Goal: Transaction & Acquisition: Purchase product/service

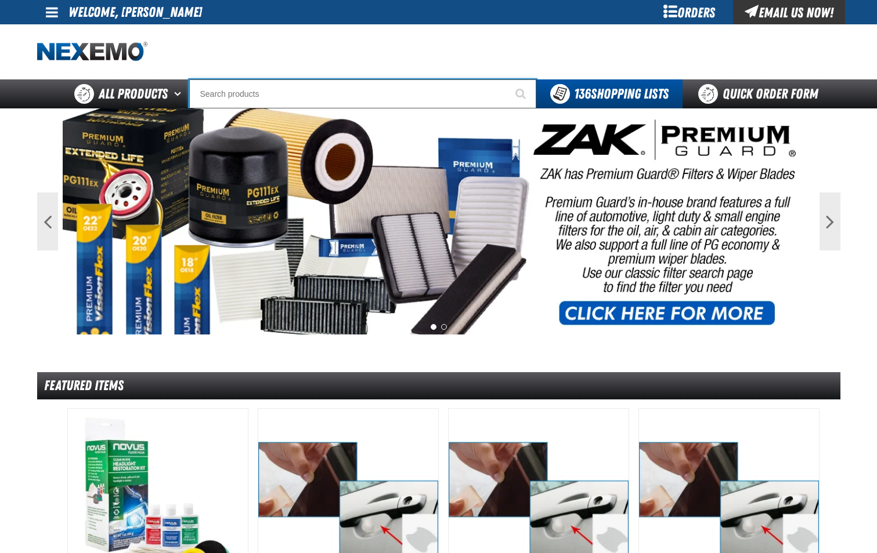
click at [264, 100] on input "Search" at bounding box center [362, 93] width 347 height 29
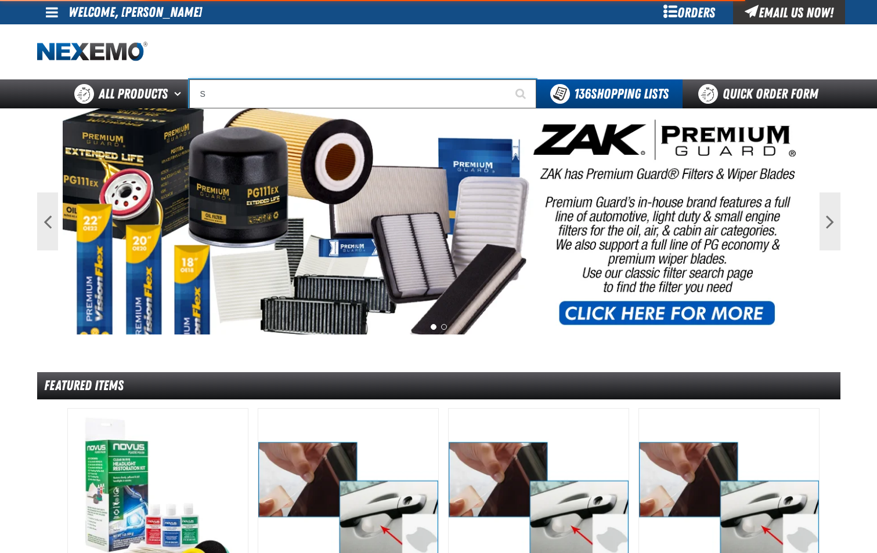
type input "SE"
type input "SE HABLA"
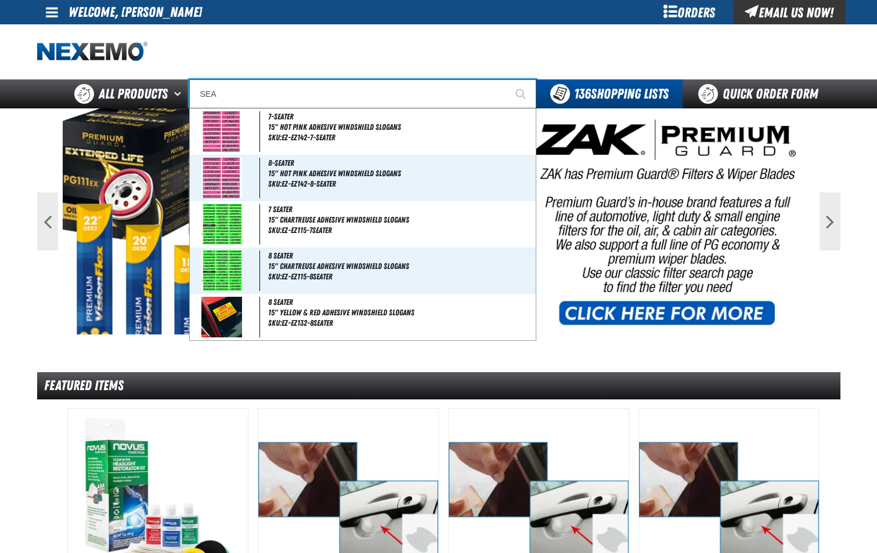
type input "SEAT"
type input "SEAT Covers replaces mt-60500"
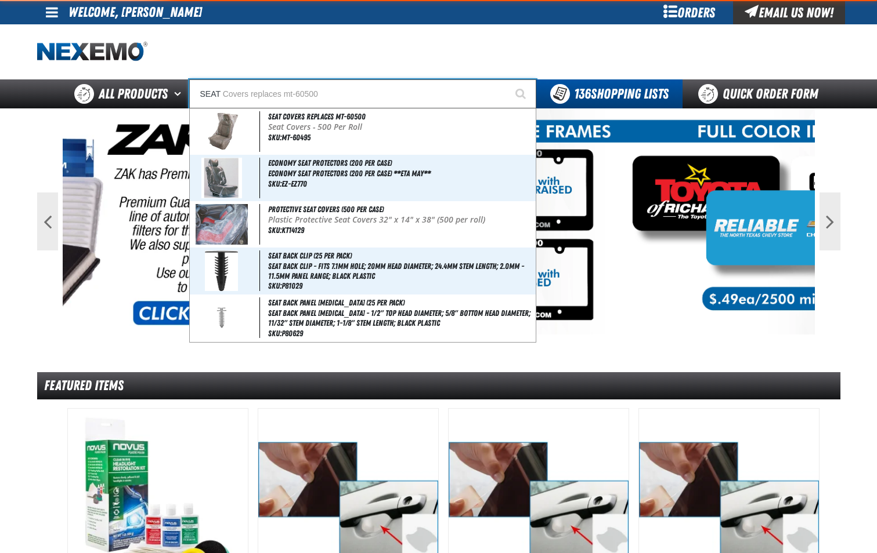
type input "SEAT C"
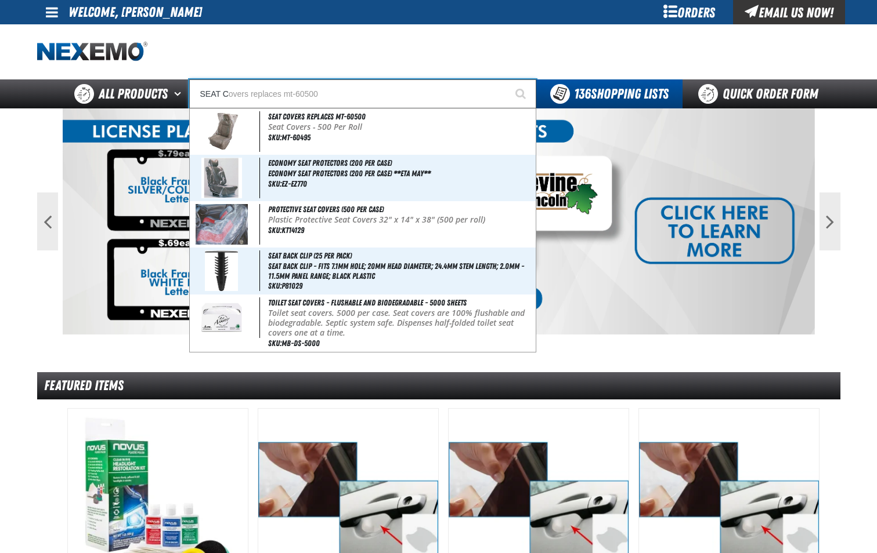
type input "SEAT CO"
type input "SEAT COvers replaces mt-60500"
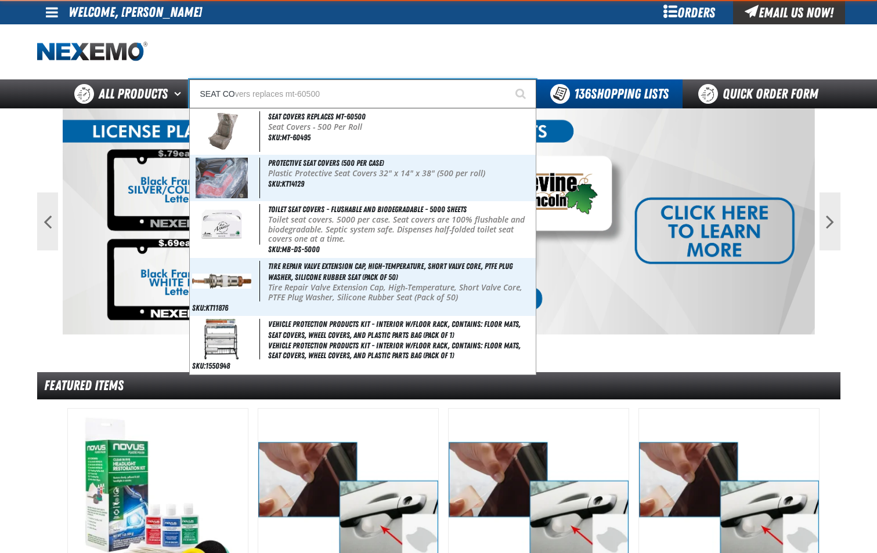
type input "SEAT COV"
type input "SEAT COVers replaces mt-60500"
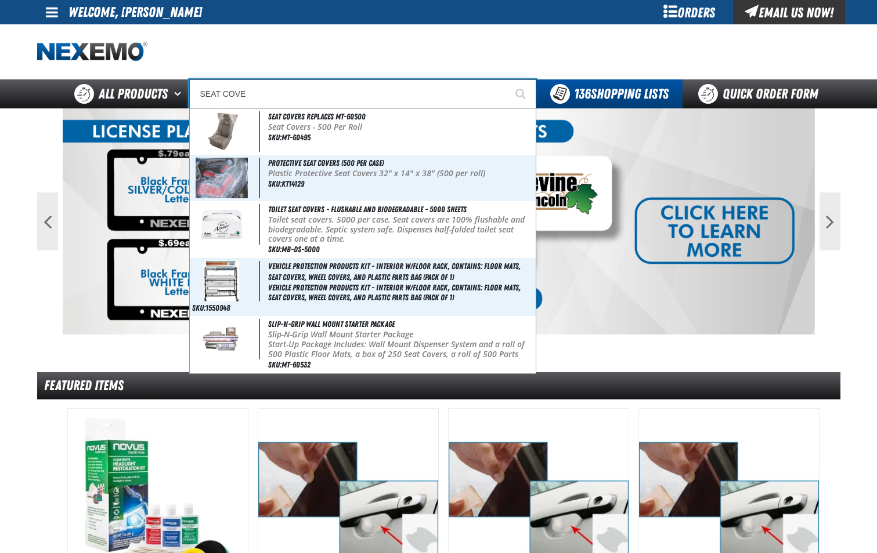
type input "SEAT COVER"
type input "SEAT COVERs replaces mt-60500"
type input "SEAT COVER"
click at [507, 79] on button "Start Searching" at bounding box center [521, 93] width 29 height 29
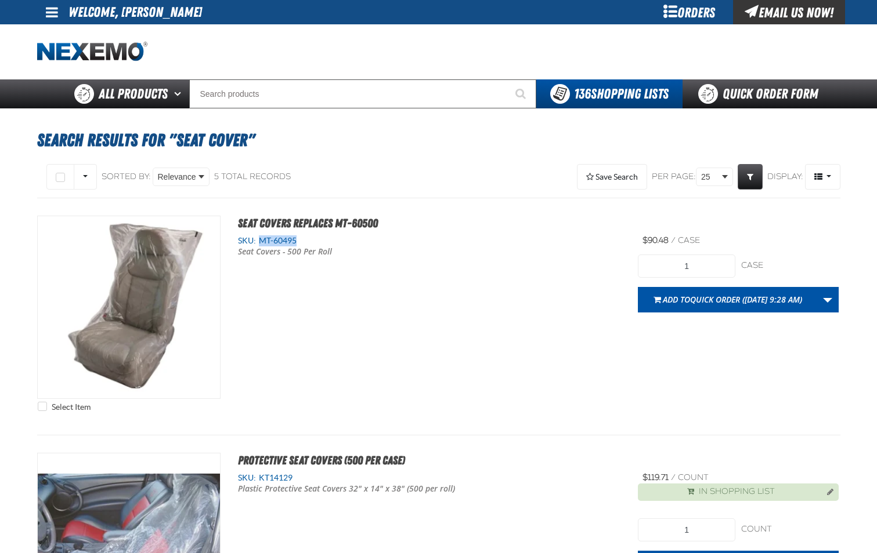
drag, startPoint x: 260, startPoint y: 241, endPoint x: 298, endPoint y: 243, distance: 37.2
click at [298, 243] on div "SKU: MT-60495" at bounding box center [429, 241] width 383 height 11
copy span "MT-60495"
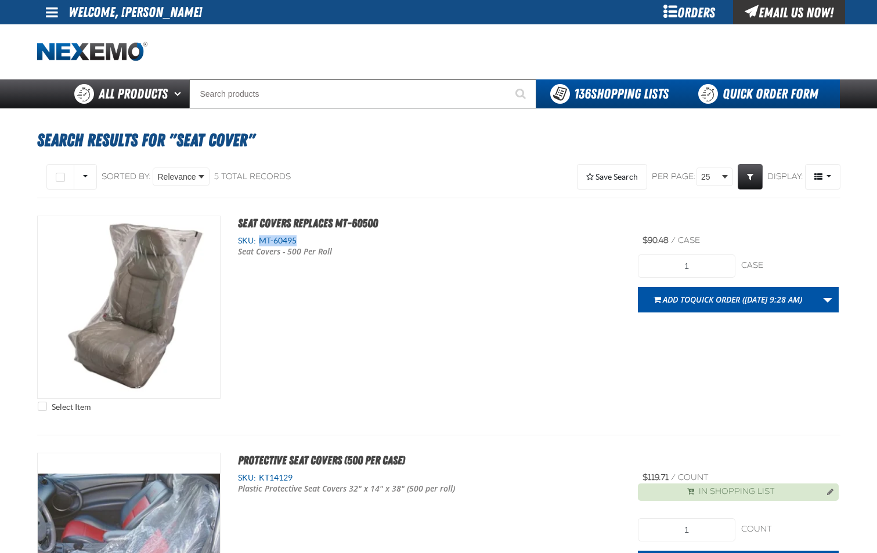
click at [789, 91] on link "Quick Order Form" at bounding box center [760, 93] width 157 height 29
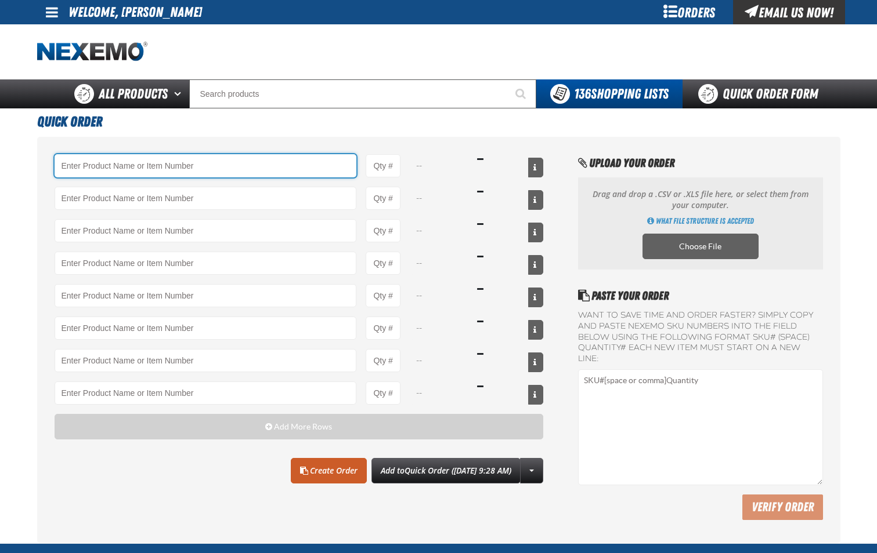
paste input "MT-60495"
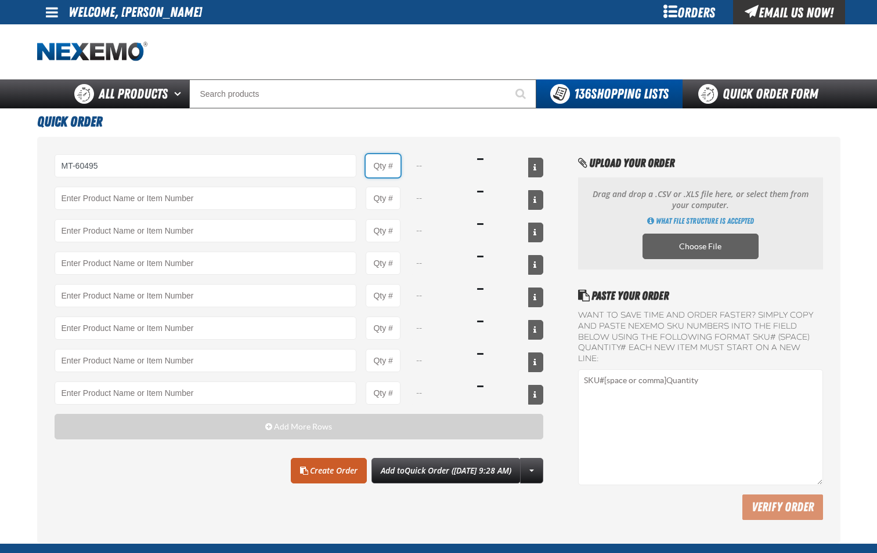
click at [389, 168] on input "Product Quantity" at bounding box center [382, 165] width 35 height 23
type input "MT-60495 - Seat Covers replaces mt-60500"
type input "1"
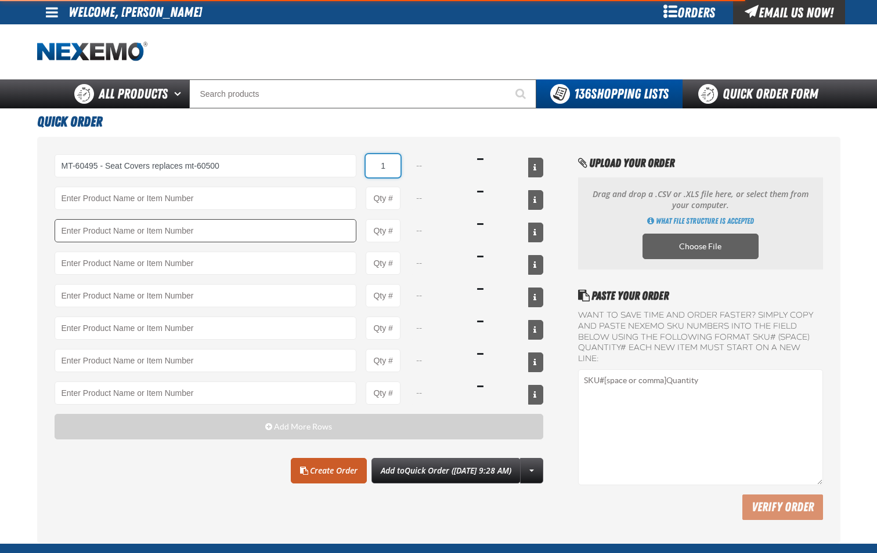
select select "case"
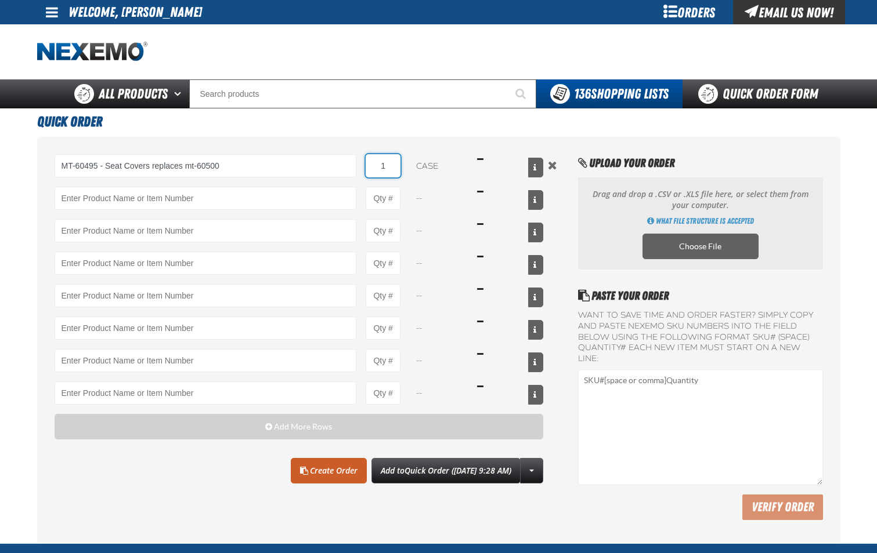
click at [394, 167] on input "1" at bounding box center [382, 165] width 35 height 23
type input "4"
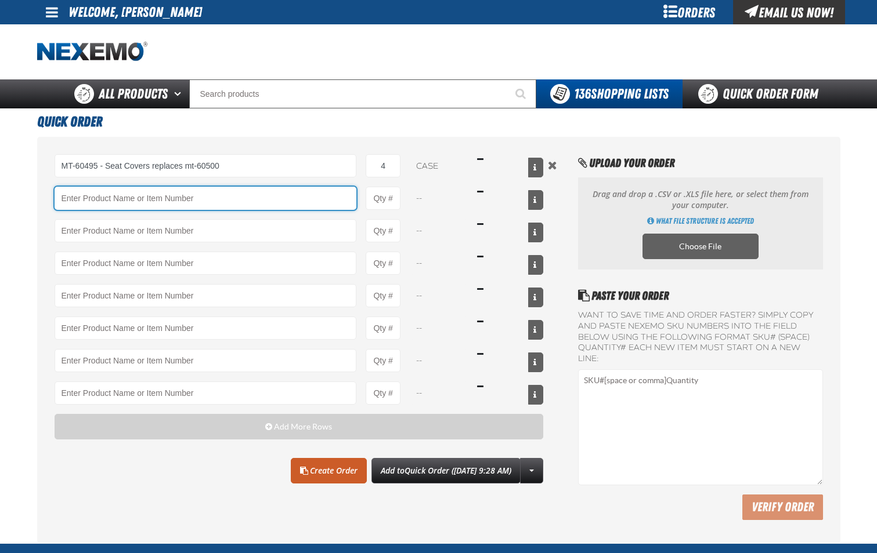
click at [319, 204] on input "Product" at bounding box center [206, 198] width 302 height 23
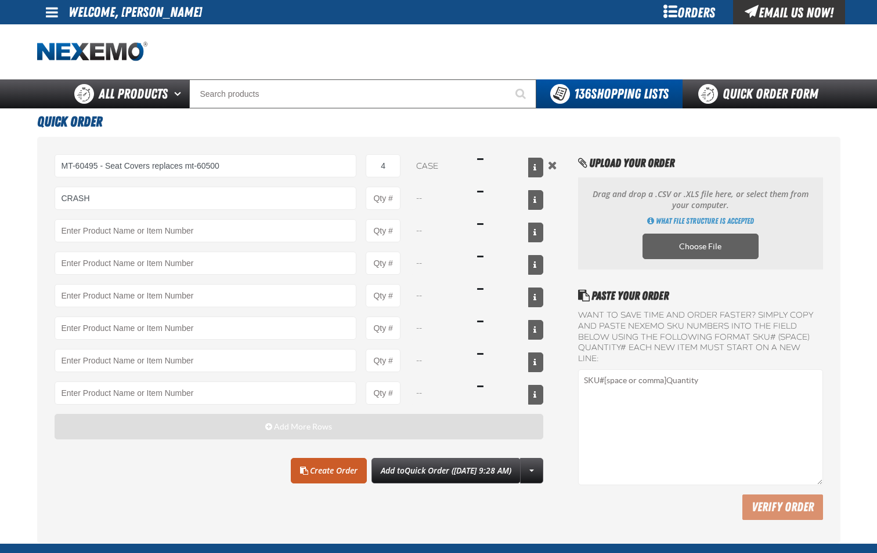
click at [166, 428] on button "Add More Rows" at bounding box center [299, 427] width 489 height 26
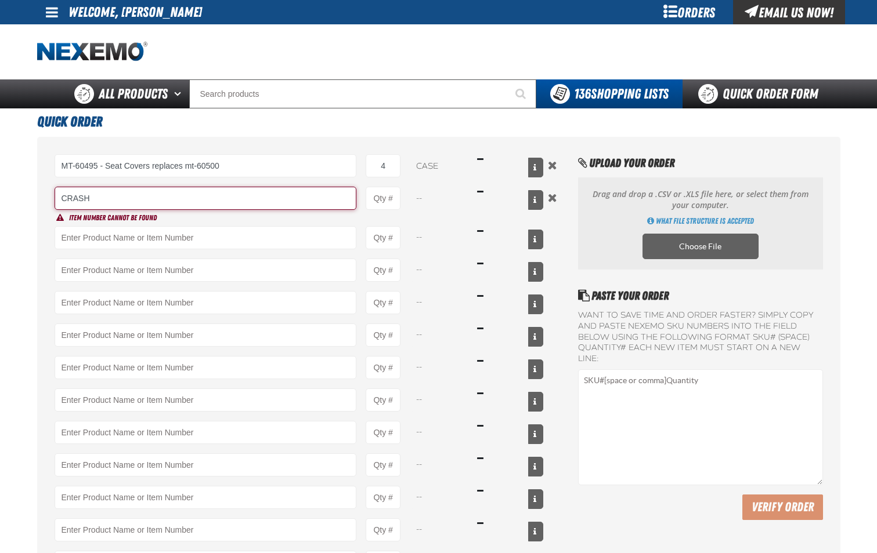
click at [141, 203] on input "CRASH" at bounding box center [206, 198] width 302 height 23
type input "C"
paste input "CW230YB"
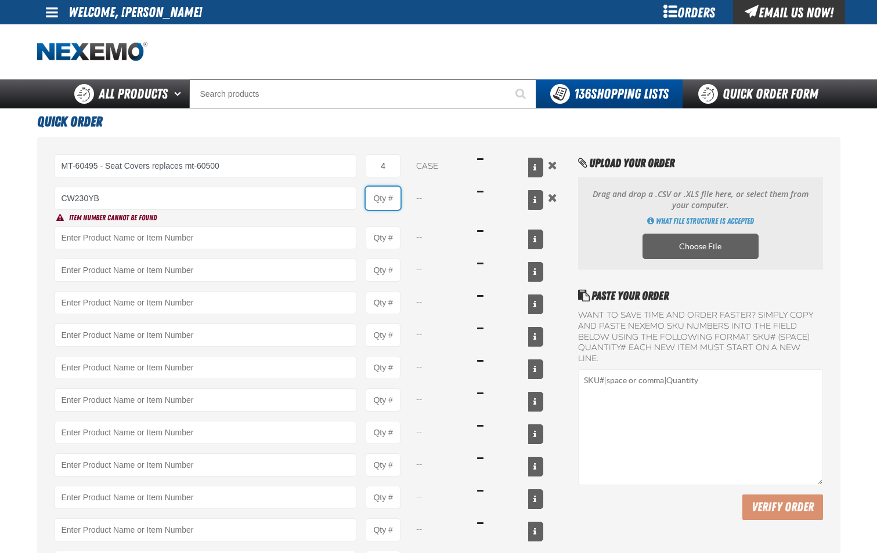
click at [389, 207] on input "Product Quantity" at bounding box center [382, 198] width 35 height 23
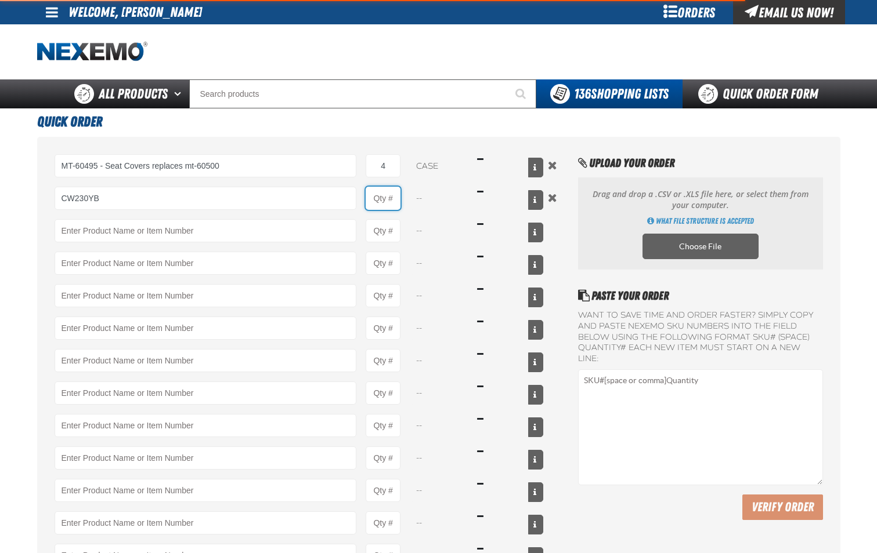
type input "CW230YB - Crash Wrap Collision Wrap Film 30 Inch x 200 Feet"
type input "1"
select select "roll"
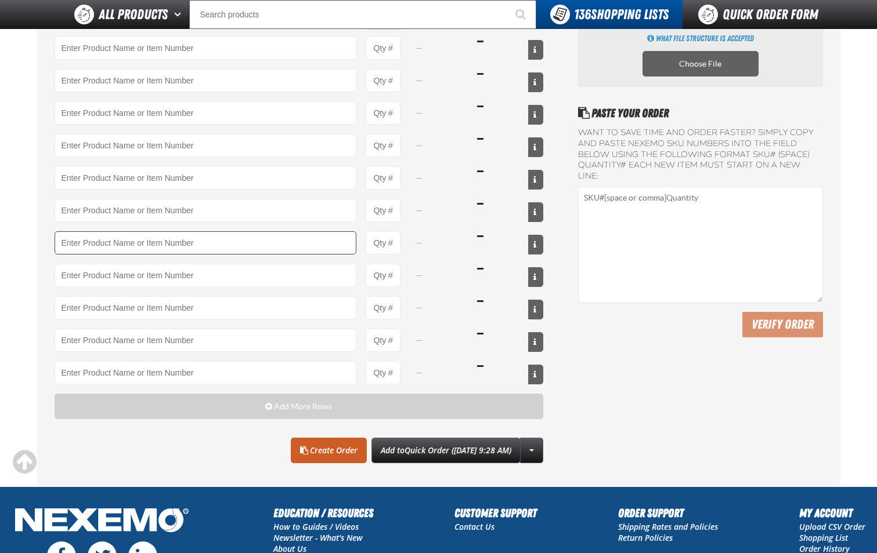
scroll to position [174, 0]
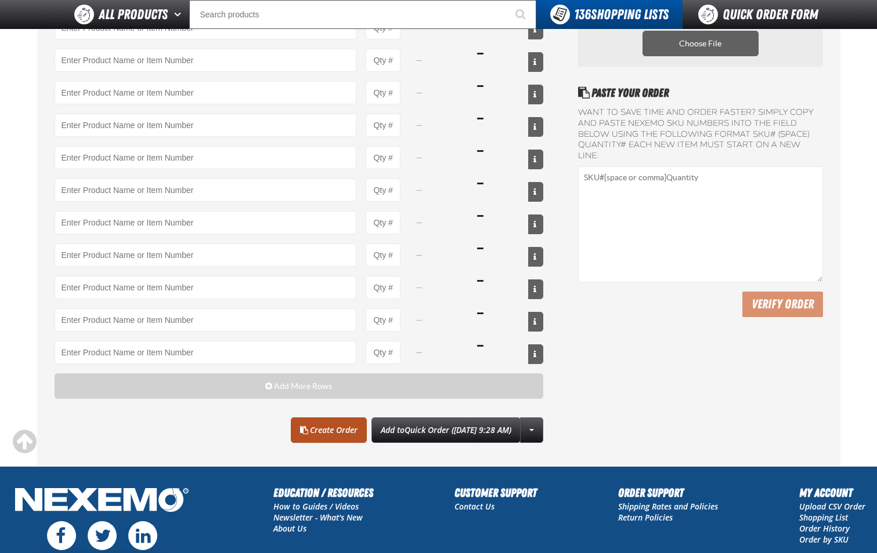
click at [306, 434] on link "Create Order" at bounding box center [329, 431] width 76 height 26
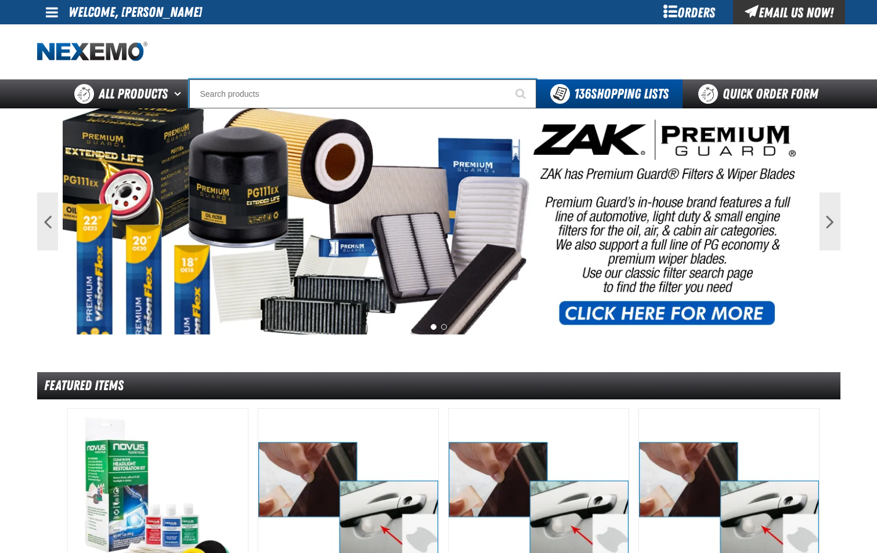
click at [260, 98] on input "Search" at bounding box center [362, 93] width 347 height 29
type input "C"
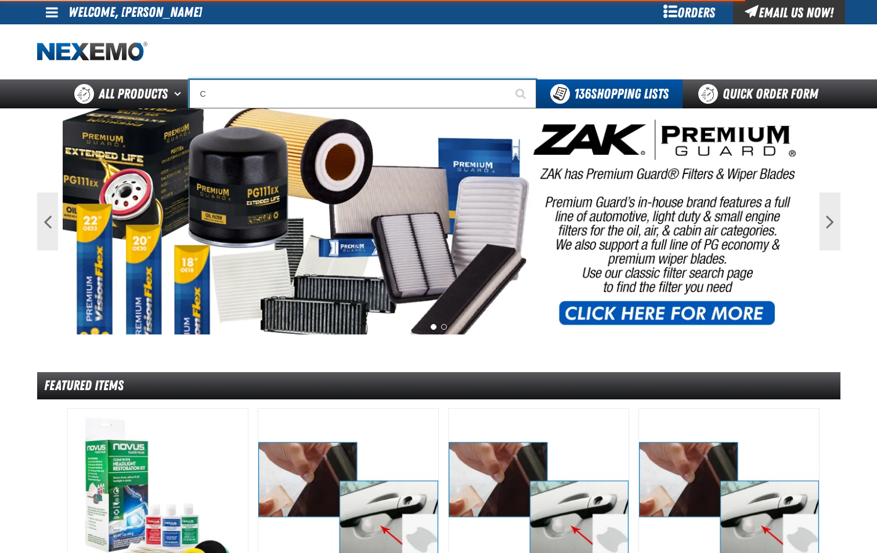
type input "C Alkaline Battery 1.5 Volt (12 per pack)"
type input "CR"
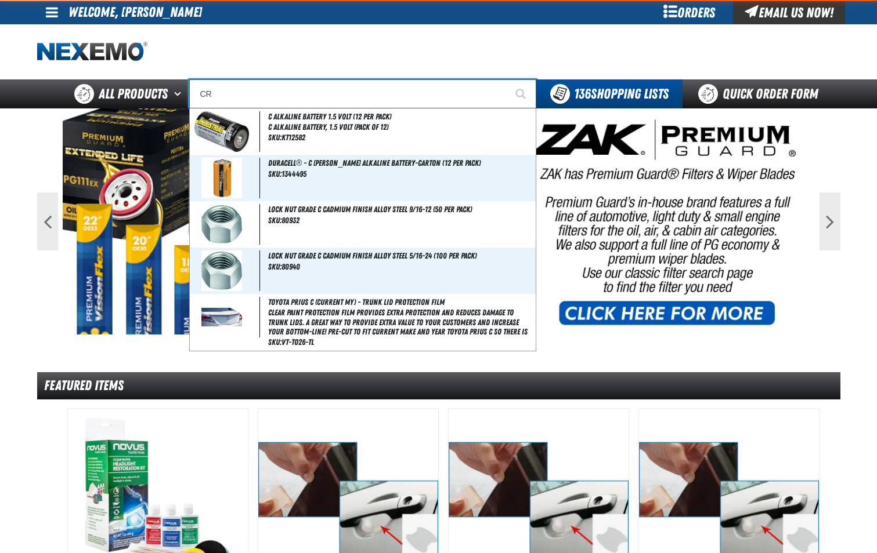
type input "CREDITO"
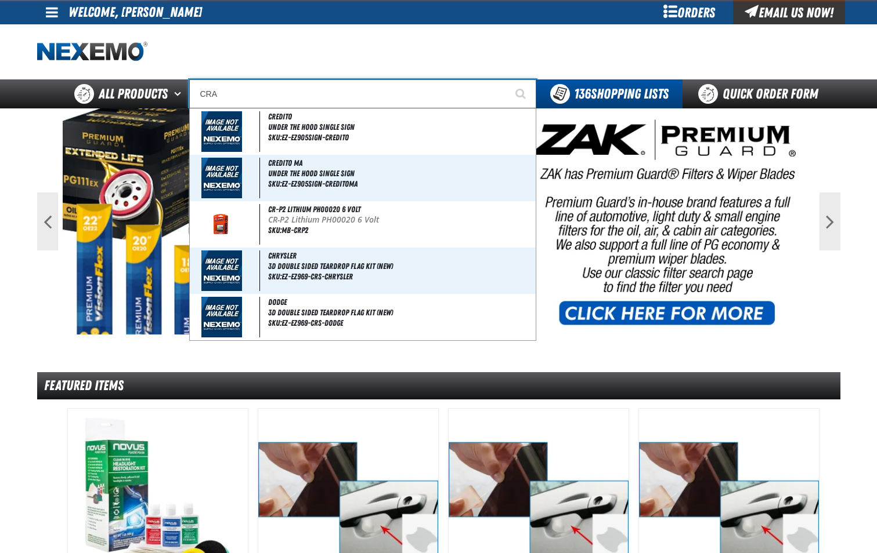
type input "CRAS"
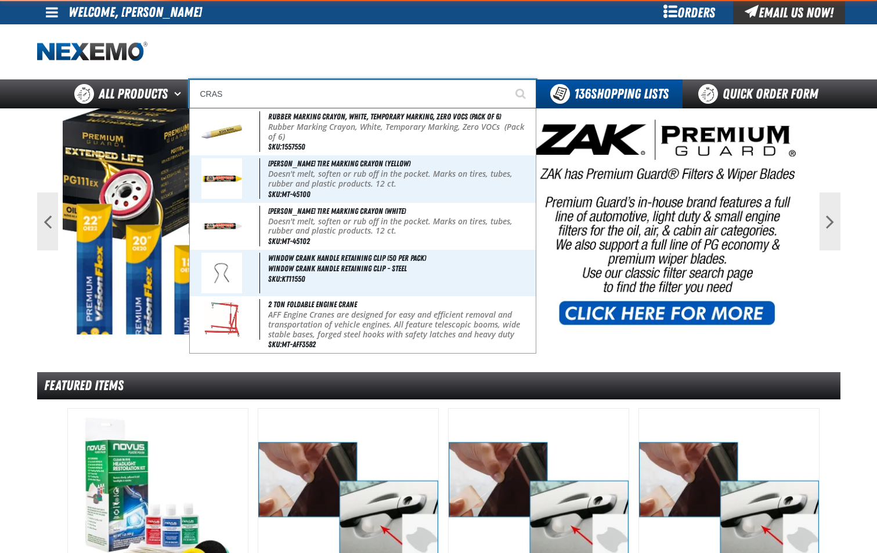
type input "CRASh Wrap Collision Wrap Film 30 Inch x 200 Feet"
type input "CRASH"
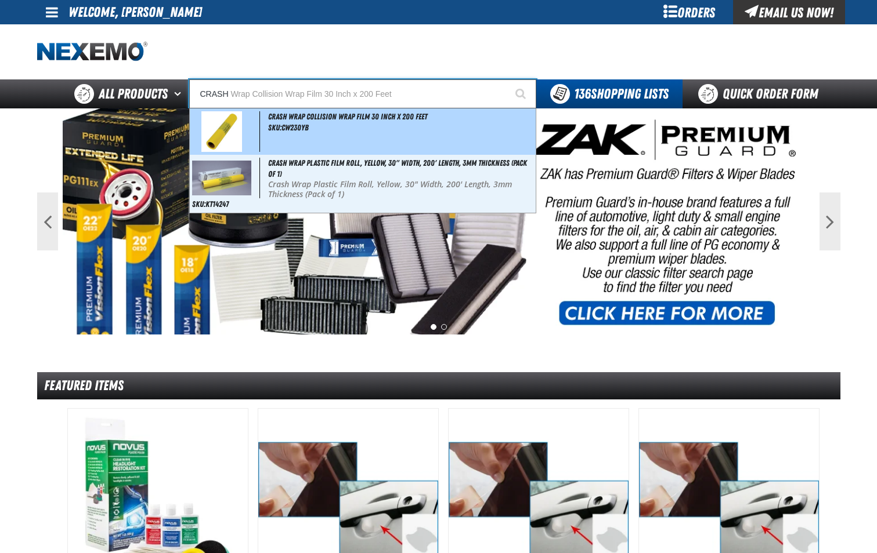
type input "CRASH Wrap Collision Wrap Film 30 Inch x 200 Feet"
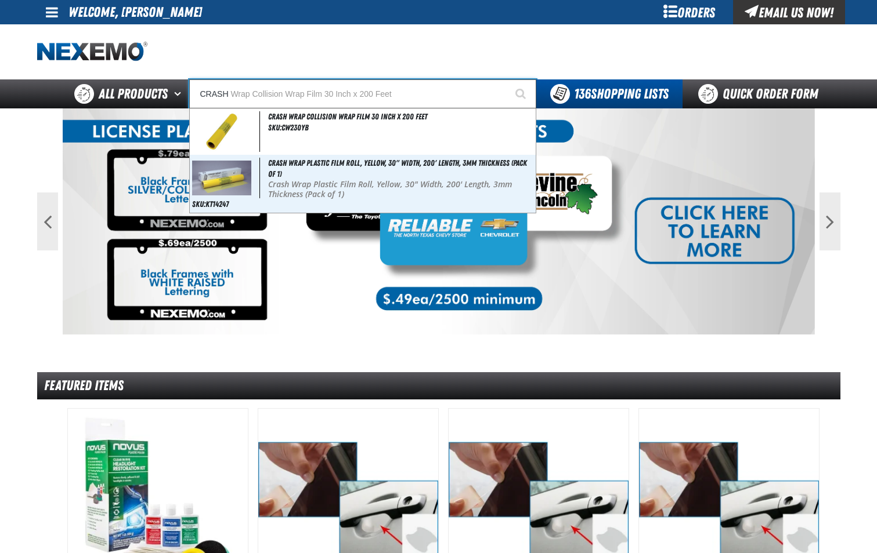
type input "CRASH"
click at [507, 79] on button "Start Searching" at bounding box center [521, 93] width 29 height 29
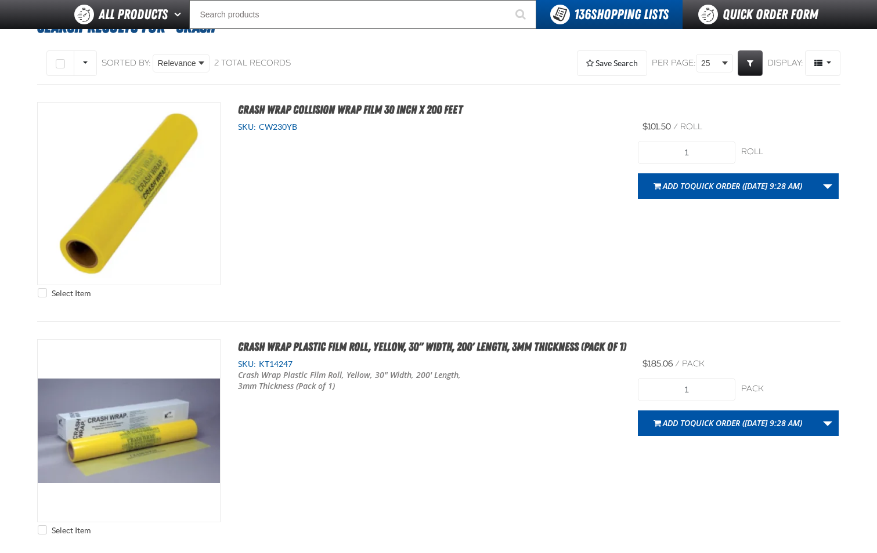
scroll to position [116, 0]
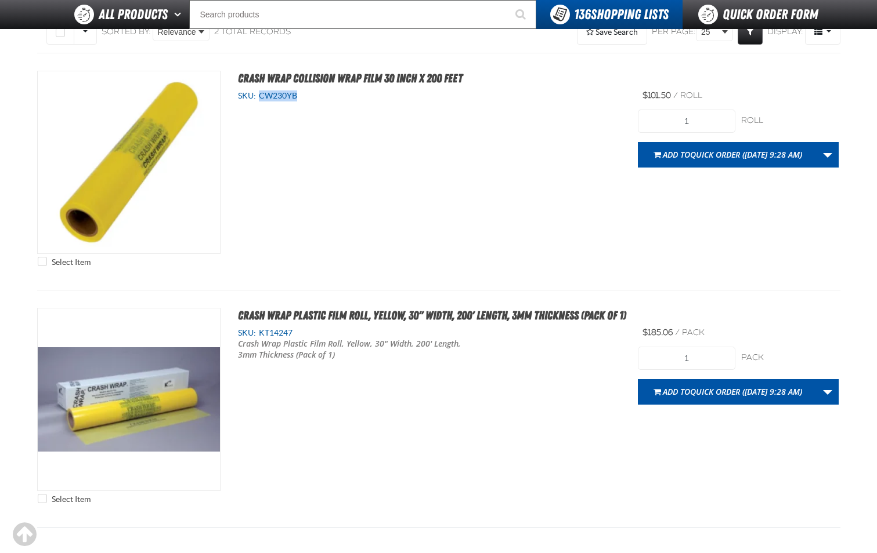
drag, startPoint x: 262, startPoint y: 97, endPoint x: 298, endPoint y: 99, distance: 36.0
click at [297, 99] on span "CW230YB" at bounding box center [276, 95] width 41 height 9
copy span "CW230YB"
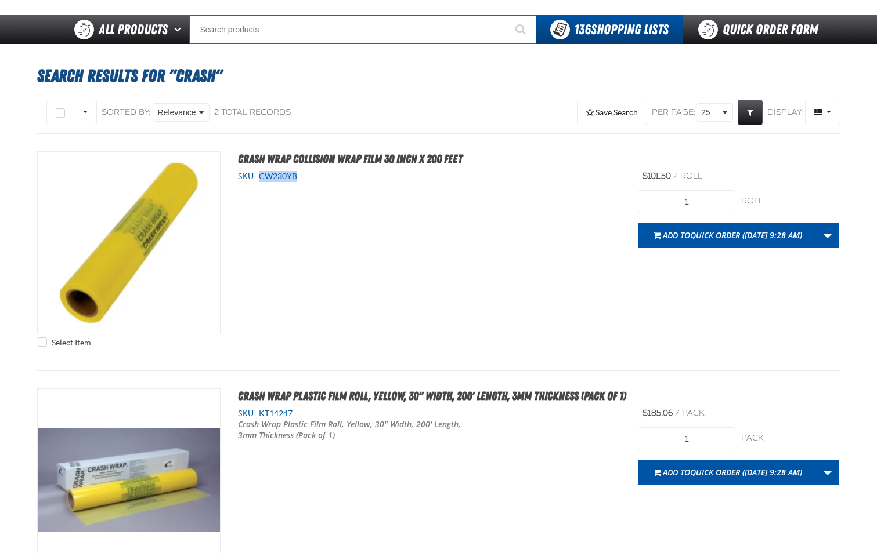
scroll to position [0, 0]
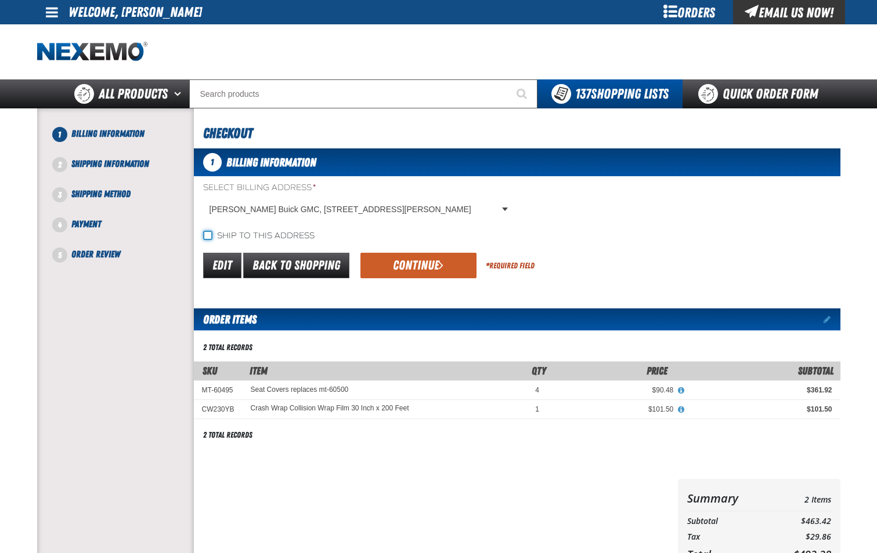
click at [208, 236] on input "Ship to this address" at bounding box center [207, 235] width 9 height 9
checkbox input "true"
click at [401, 271] on button "Continue" at bounding box center [418, 266] width 116 height 26
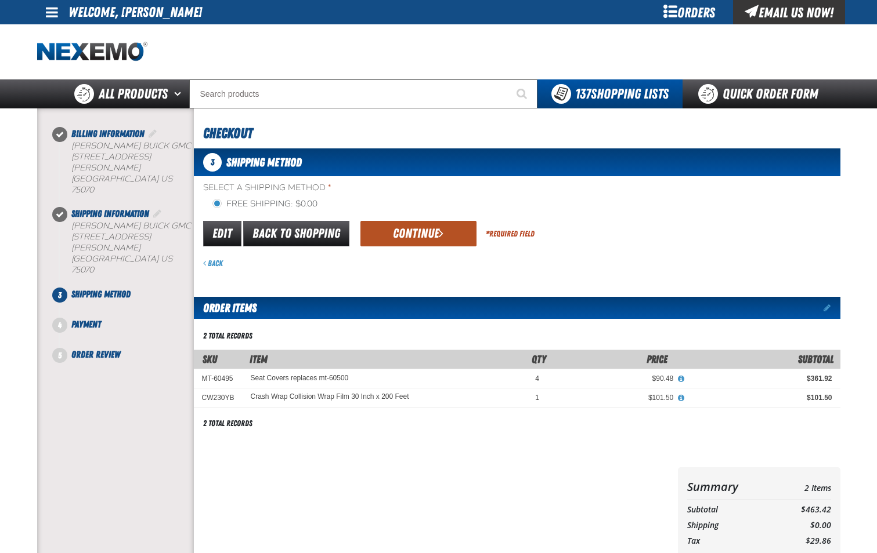
click at [406, 233] on button "Continue" at bounding box center [418, 234] width 116 height 26
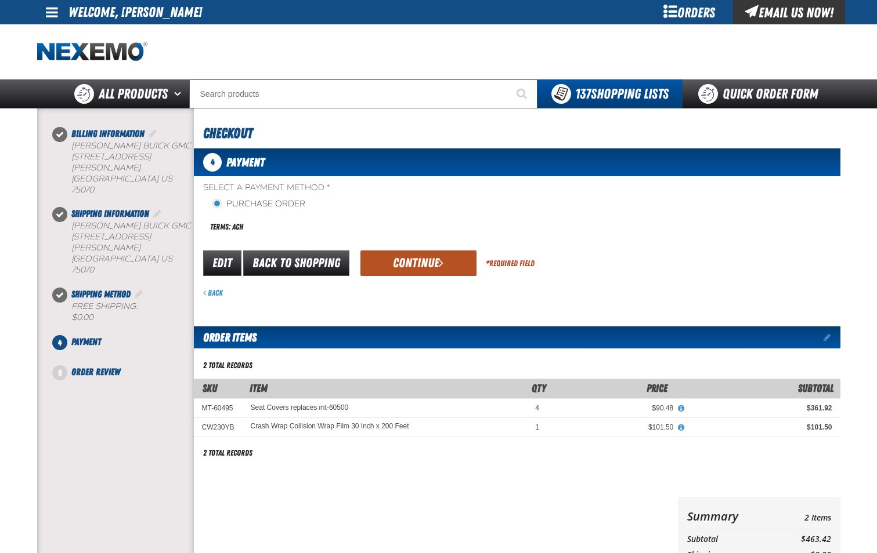
click at [413, 267] on button "Continue" at bounding box center [418, 264] width 116 height 26
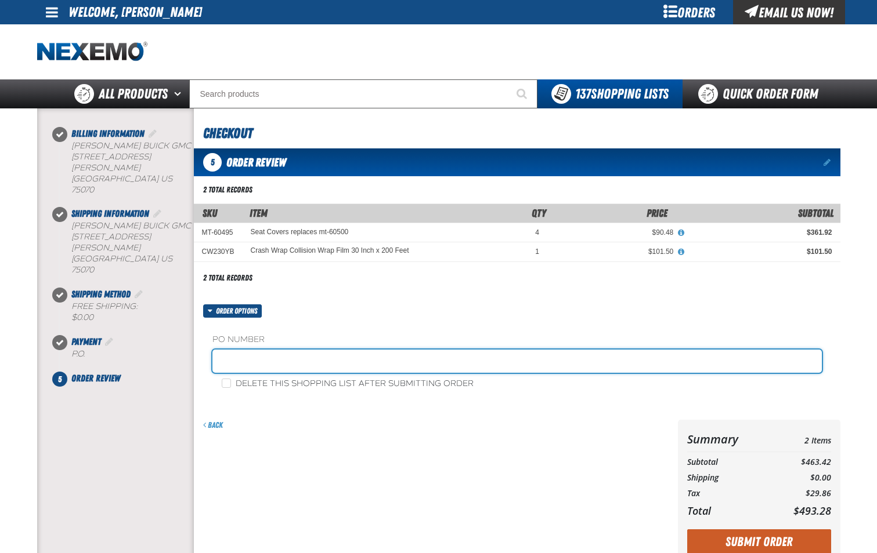
click at [298, 357] on input "text" at bounding box center [516, 361] width 609 height 23
type input "SHOP-JL"
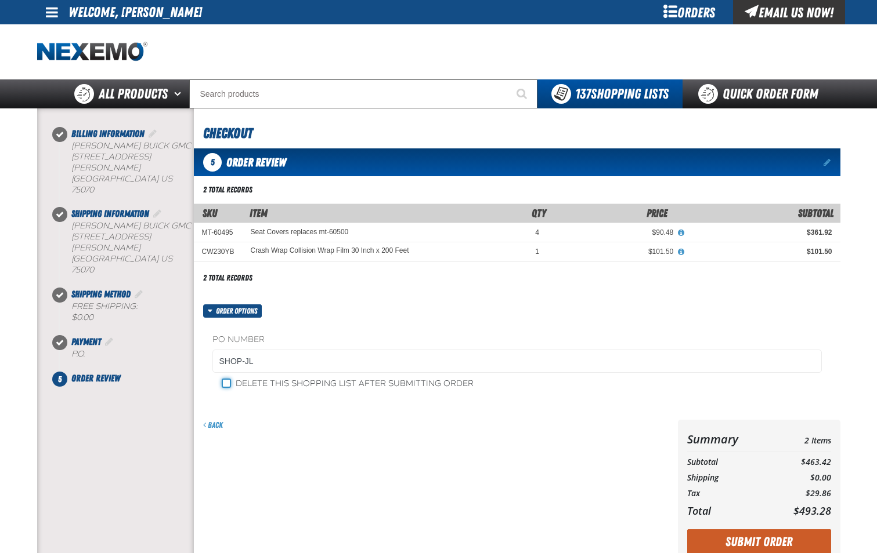
click at [225, 380] on input "Delete this shopping list after submitting order" at bounding box center [226, 383] width 9 height 9
checkbox input "true"
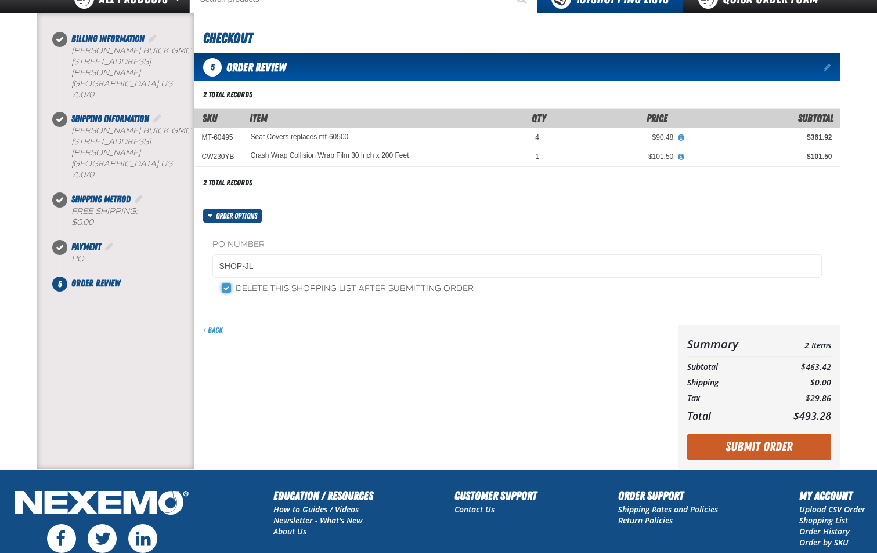
scroll to position [116, 0]
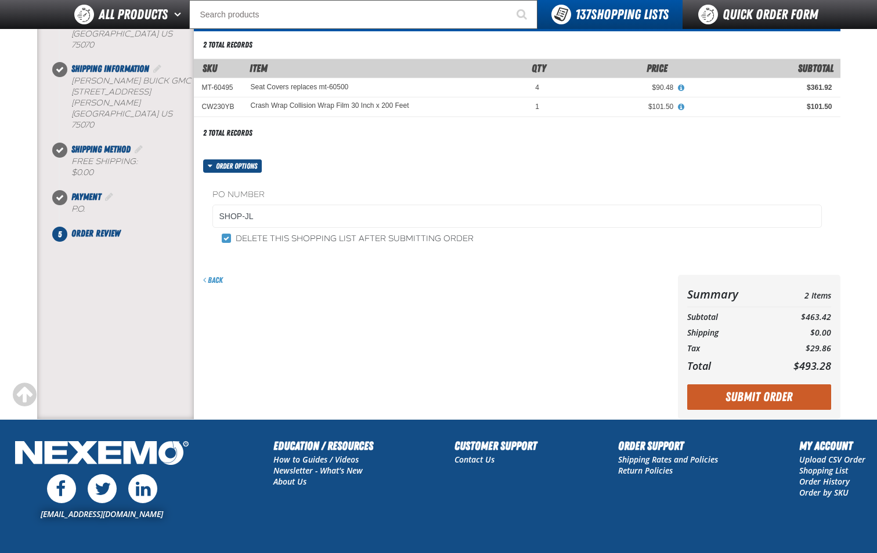
click at [734, 401] on button "Submit Order" at bounding box center [759, 398] width 144 height 26
